Goal: Transaction & Acquisition: Purchase product/service

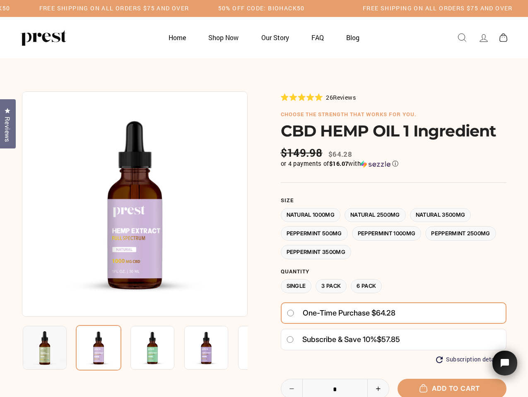
click at [264, 199] on div at bounding box center [264, 301] width 484 height 420
click at [264, 8] on h5 "50% OFF CODE: BIOHACK50" at bounding box center [261, 8] width 86 height 7
click at [134, 204] on img at bounding box center [135, 204] width 226 height 226
click at [134, 348] on img at bounding box center [152, 348] width 44 height 44
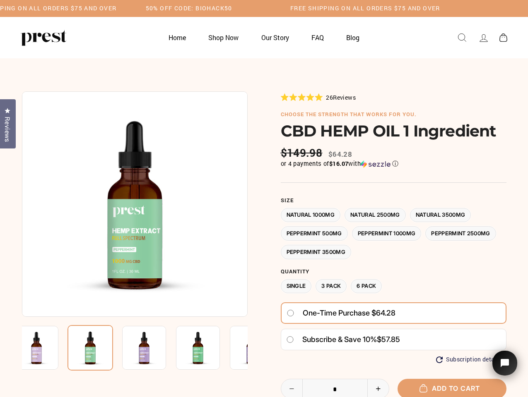
click at [45, 348] on img at bounding box center [36, 348] width 44 height 44
click at [98, 348] on img at bounding box center [90, 348] width 46 height 46
click at [152, 348] on img at bounding box center [144, 348] width 44 height 44
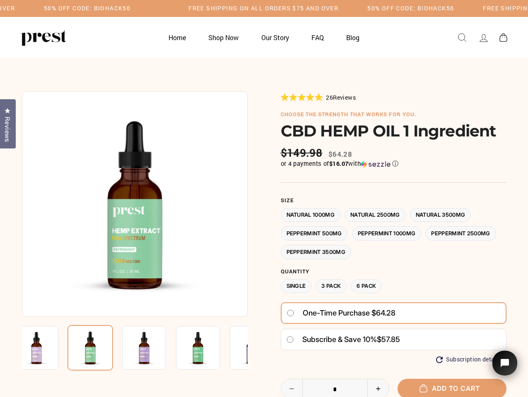
click at [152, 348] on img at bounding box center [144, 348] width 44 height 44
